Goal: Information Seeking & Learning: Learn about a topic

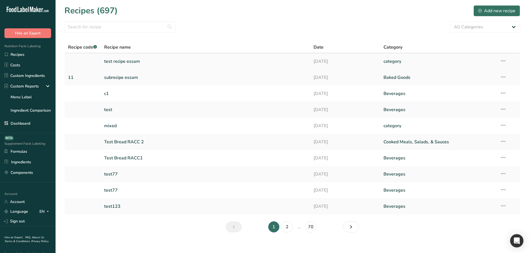
click at [126, 62] on link "test recipe essam" at bounding box center [205, 62] width 203 height 12
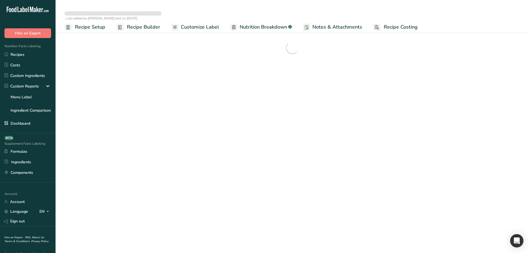
click at [258, 29] on span "Nutrition Breakdown" at bounding box center [264, 27] width 48 height 8
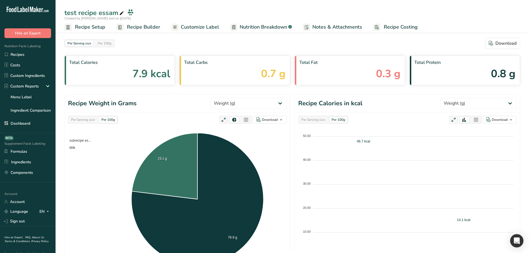
select select "Calories"
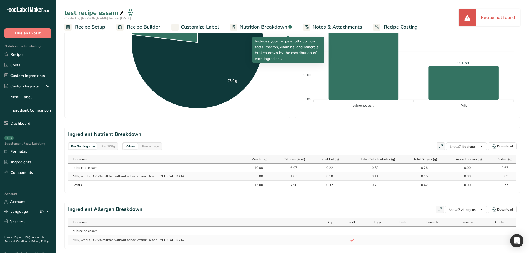
scroll to position [167, 0]
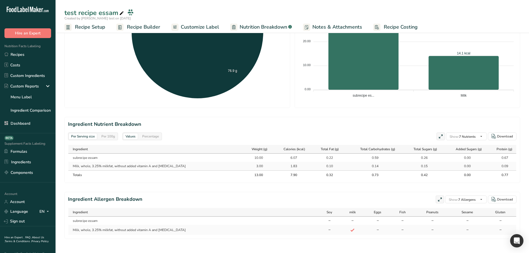
click at [145, 138] on div "Percentage" at bounding box center [150, 136] width 21 height 6
click at [133, 136] on div "Values" at bounding box center [130, 136] width 14 height 6
